Goal: Subscribe to service/newsletter

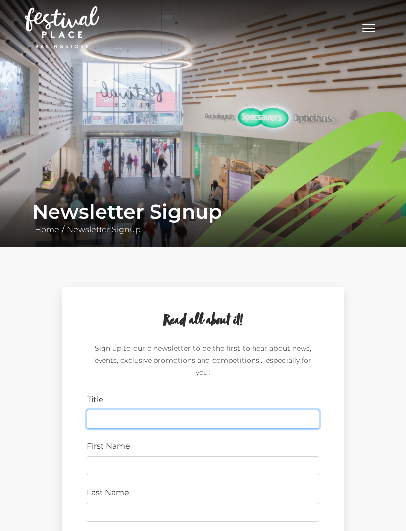
click at [105, 410] on input "Title" at bounding box center [203, 419] width 233 height 19
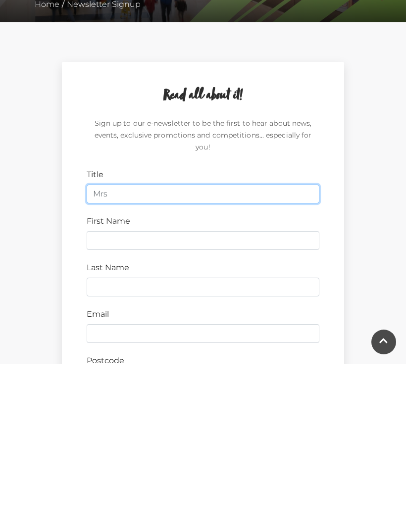
type input "Mrs"
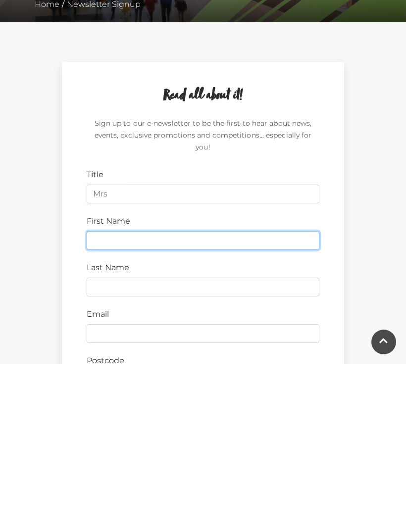
click at [128, 398] on input "First Name" at bounding box center [203, 407] width 233 height 19
type input "Avril"
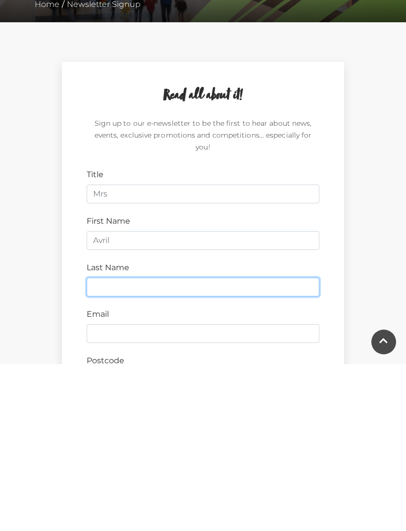
click at [119, 445] on input "Last Name" at bounding box center [203, 454] width 233 height 19
type input "Waters"
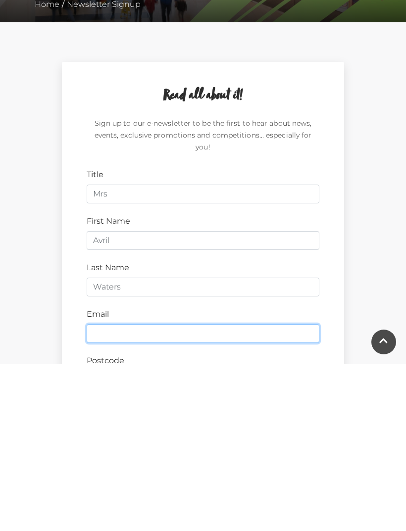
click at [115, 491] on input "Email" at bounding box center [203, 500] width 233 height 19
type input "[EMAIL_ADDRESS][PERSON_NAME][DOMAIN_NAME]"
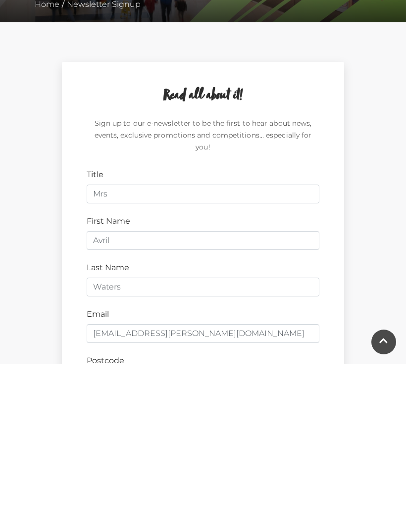
click at [138, 522] on div "Postcode" at bounding box center [203, 539] width 248 height 35
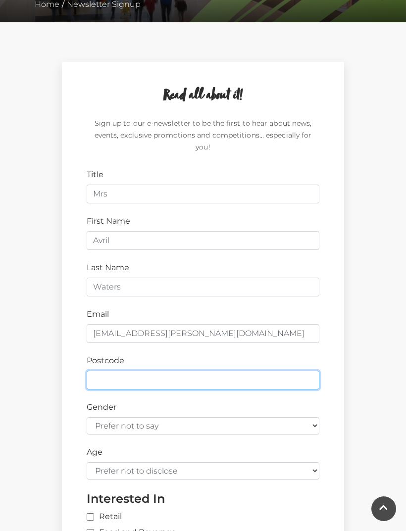
click at [137, 371] on input "Postcode" at bounding box center [203, 380] width 233 height 19
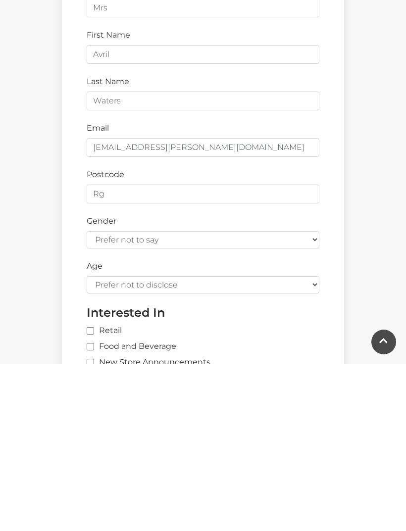
click at [373, 497] on link at bounding box center [383, 509] width 25 height 25
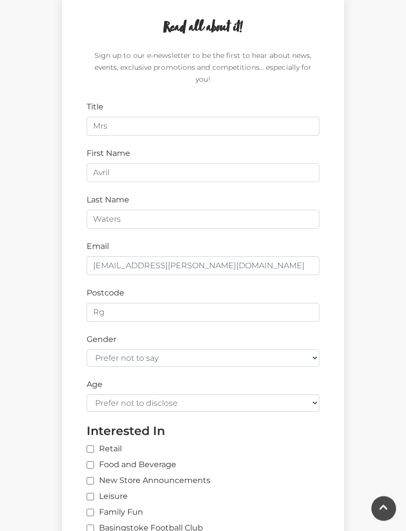
scroll to position [293, 0]
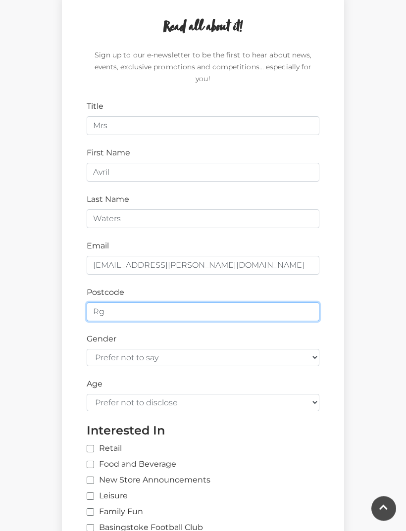
click at [119, 303] on input "Rg" at bounding box center [203, 312] width 233 height 19
type input "RG 25 3DS"
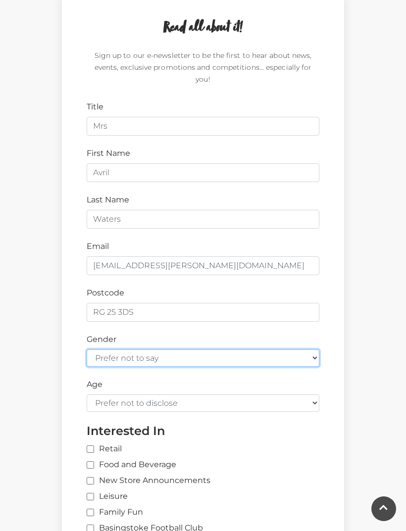
click at [116, 349] on select "Prefer not to say [DEMOGRAPHIC_DATA] [DEMOGRAPHIC_DATA]" at bounding box center [203, 357] width 233 height 17
select select "[DEMOGRAPHIC_DATA]"
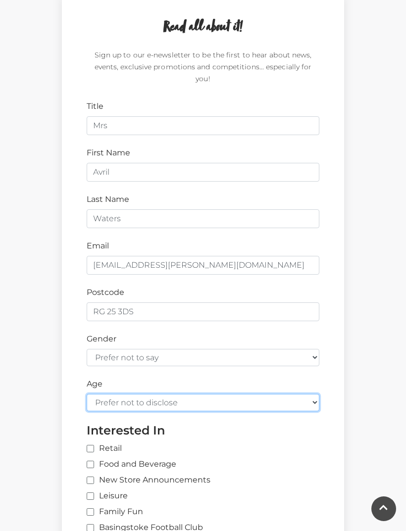
click at [151, 394] on select "Prefer not to disclose Under 18 18-24 25-34 35-44 45-54 55-64 65+" at bounding box center [203, 402] width 233 height 17
select select "65+"
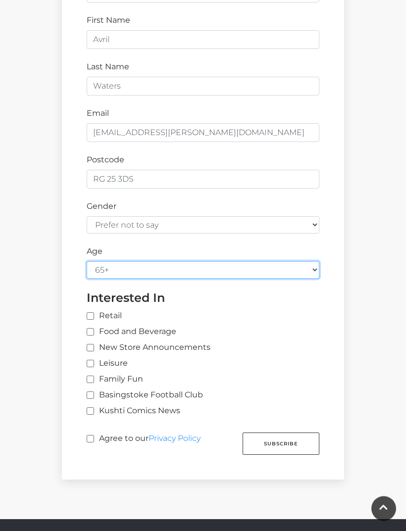
scroll to position [426, 0]
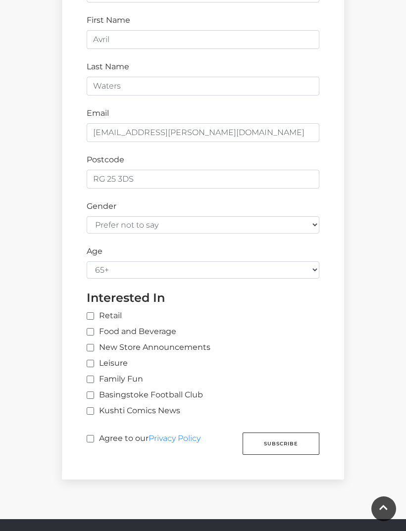
click at [99, 326] on label "Food and Beverage" at bounding box center [132, 332] width 90 height 12
click at [93, 329] on input "Food and Beverage" at bounding box center [90, 332] width 6 height 6
checkbox input "true"
click at [98, 357] on label "Leisure" at bounding box center [107, 363] width 41 height 12
click at [93, 361] on input "Leisure" at bounding box center [90, 364] width 6 height 6
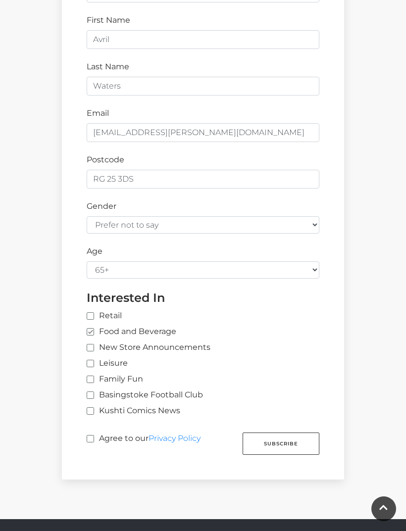
checkbox input "true"
click at [93, 345] on input "New Store Announcements" at bounding box center [90, 348] width 6 height 6
checkbox input "true"
click at [298, 433] on button "Subscribe" at bounding box center [281, 444] width 77 height 22
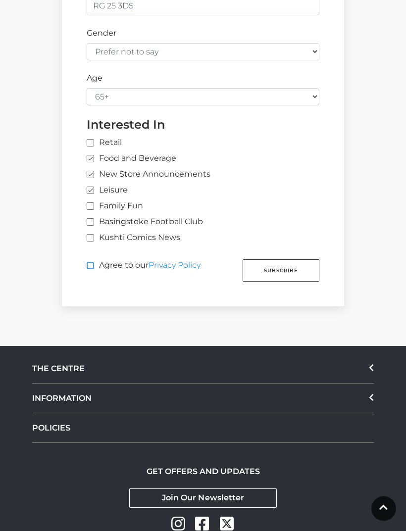
scroll to position [607, 0]
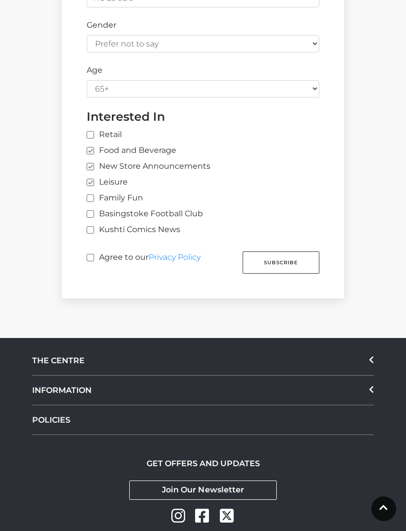
click at [384, 512] on icon at bounding box center [383, 507] width 8 height 9
click at [91, 255] on input "Agree to our Privacy Policy" at bounding box center [90, 258] width 6 height 6
checkbox input "true"
click at [298, 251] on button "Subscribe" at bounding box center [281, 262] width 77 height 22
